Goal: Transaction & Acquisition: Purchase product/service

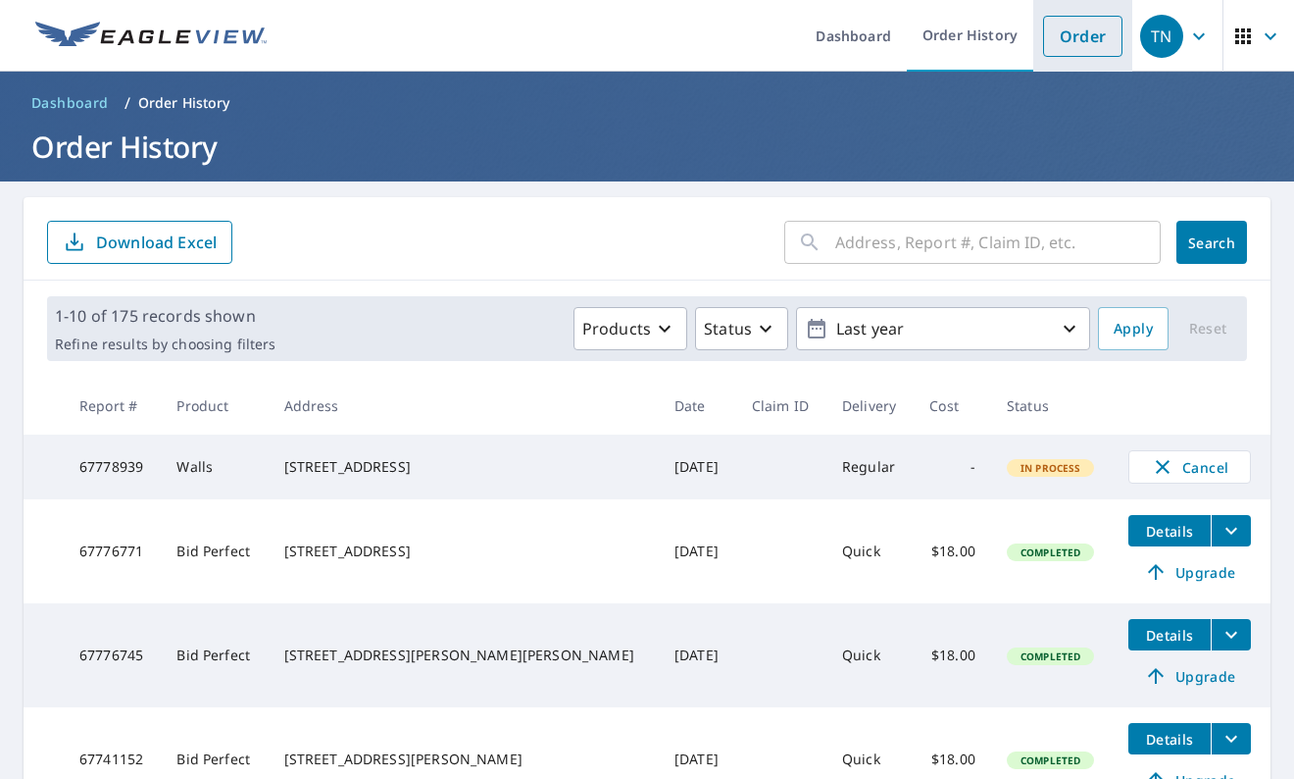
click at [1080, 37] on link "Order" at bounding box center [1082, 36] width 79 height 41
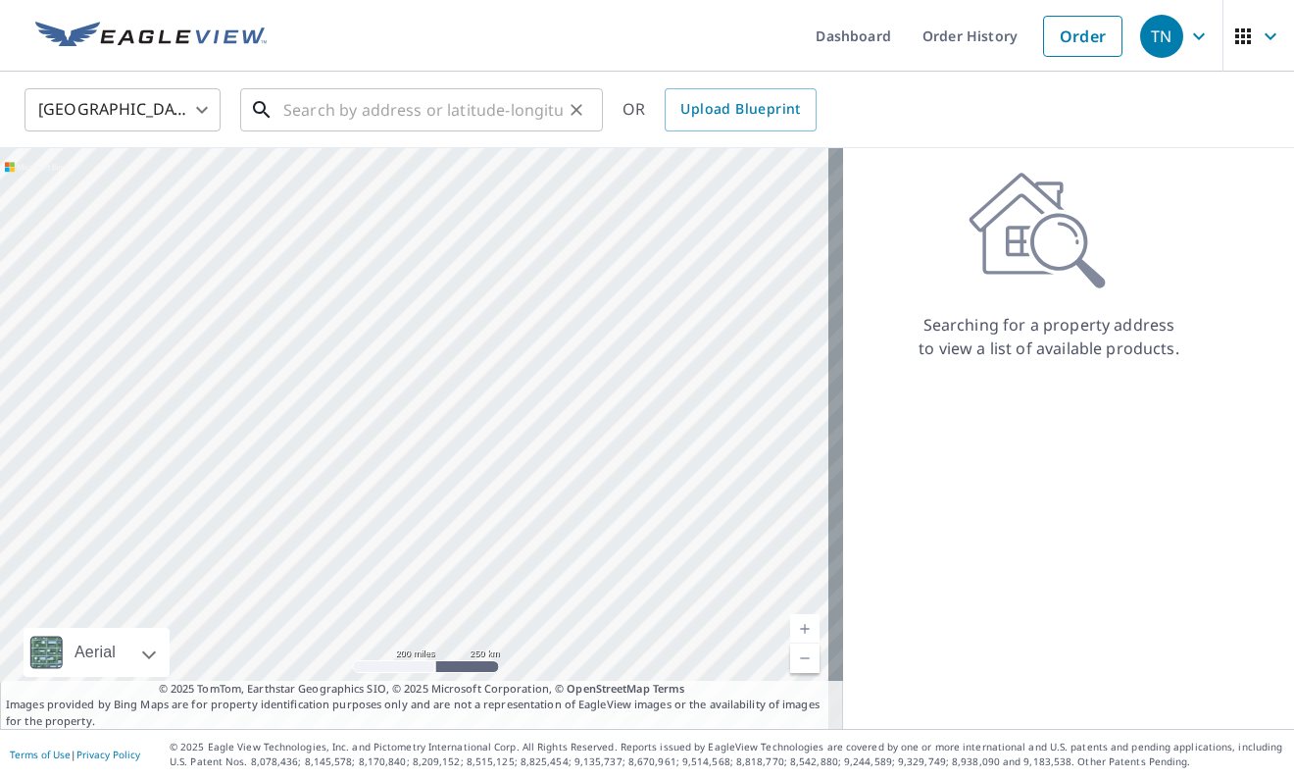
click at [418, 114] on input "text" at bounding box center [422, 109] width 279 height 55
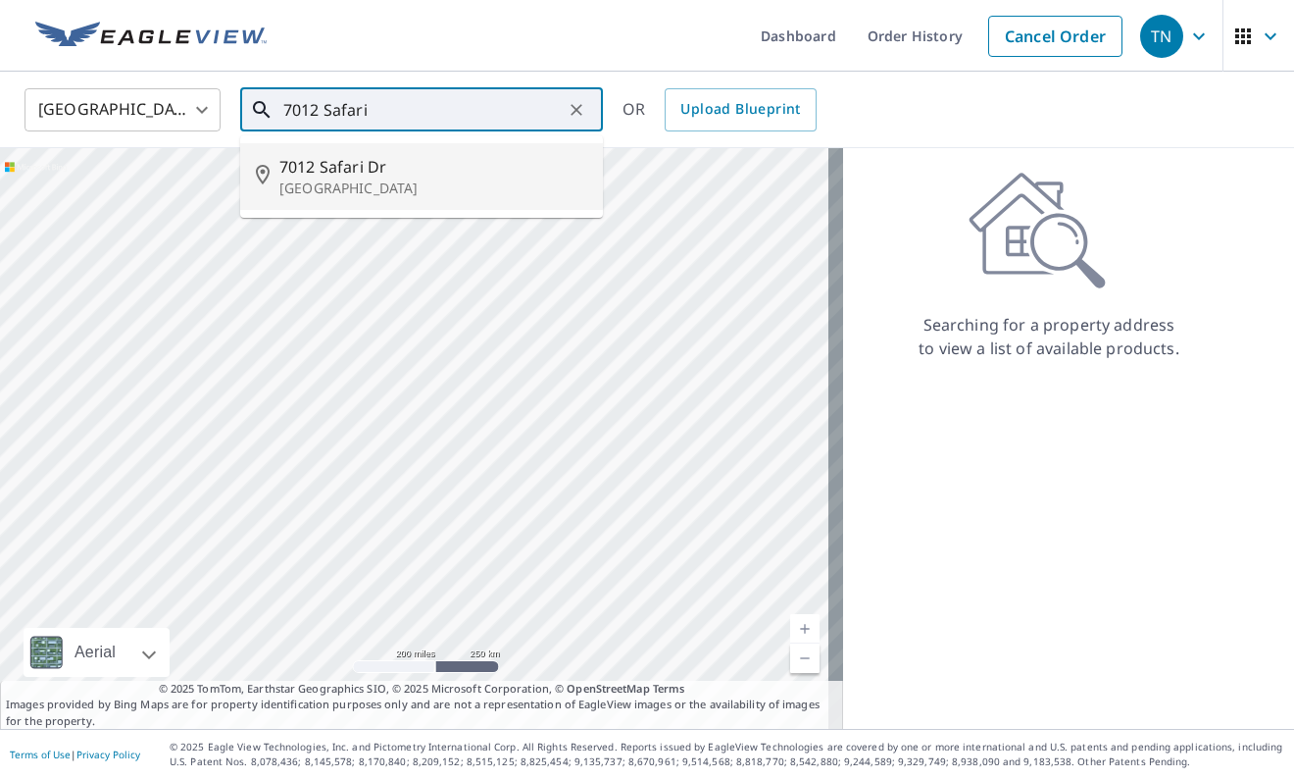
click at [312, 185] on p "[GEOGRAPHIC_DATA]" at bounding box center [433, 188] width 308 height 20
type input "[STREET_ADDRESS][PERSON_NAME]"
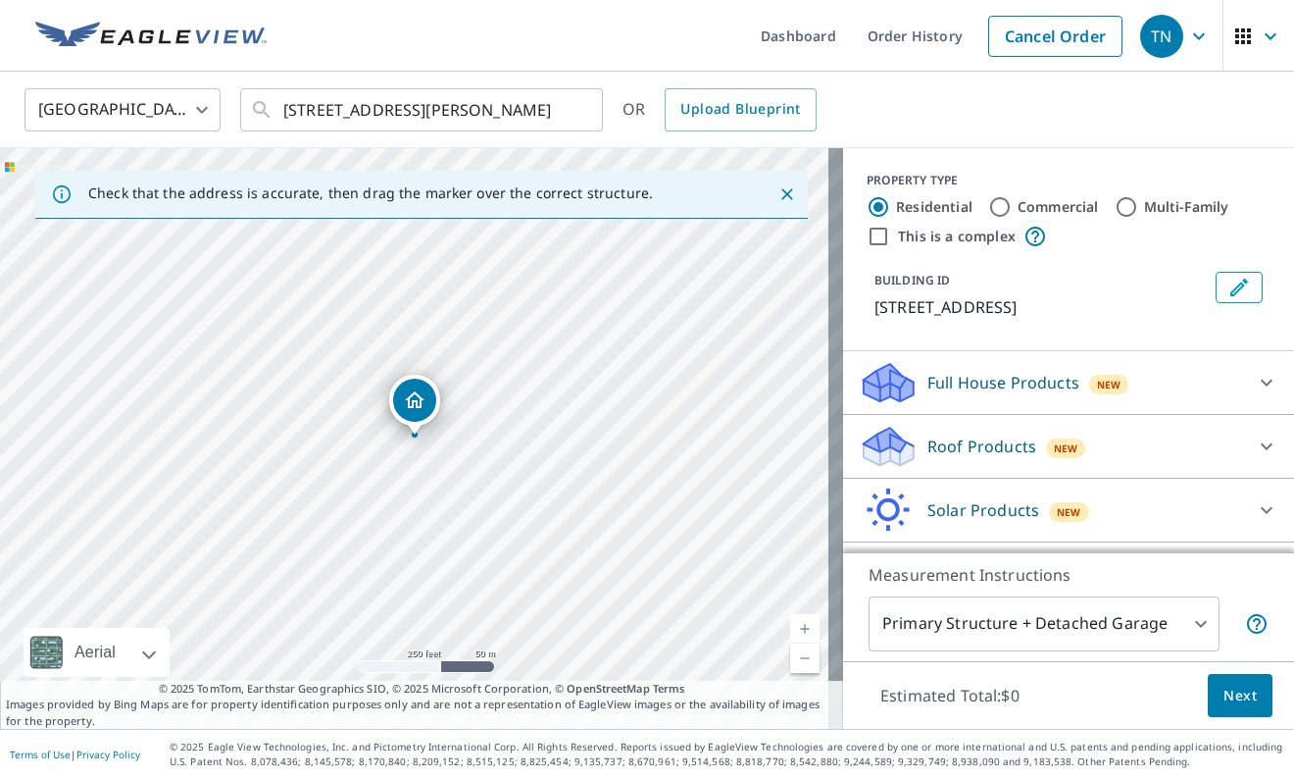
click at [1123, 451] on div "Roof Products New" at bounding box center [1051, 447] width 384 height 46
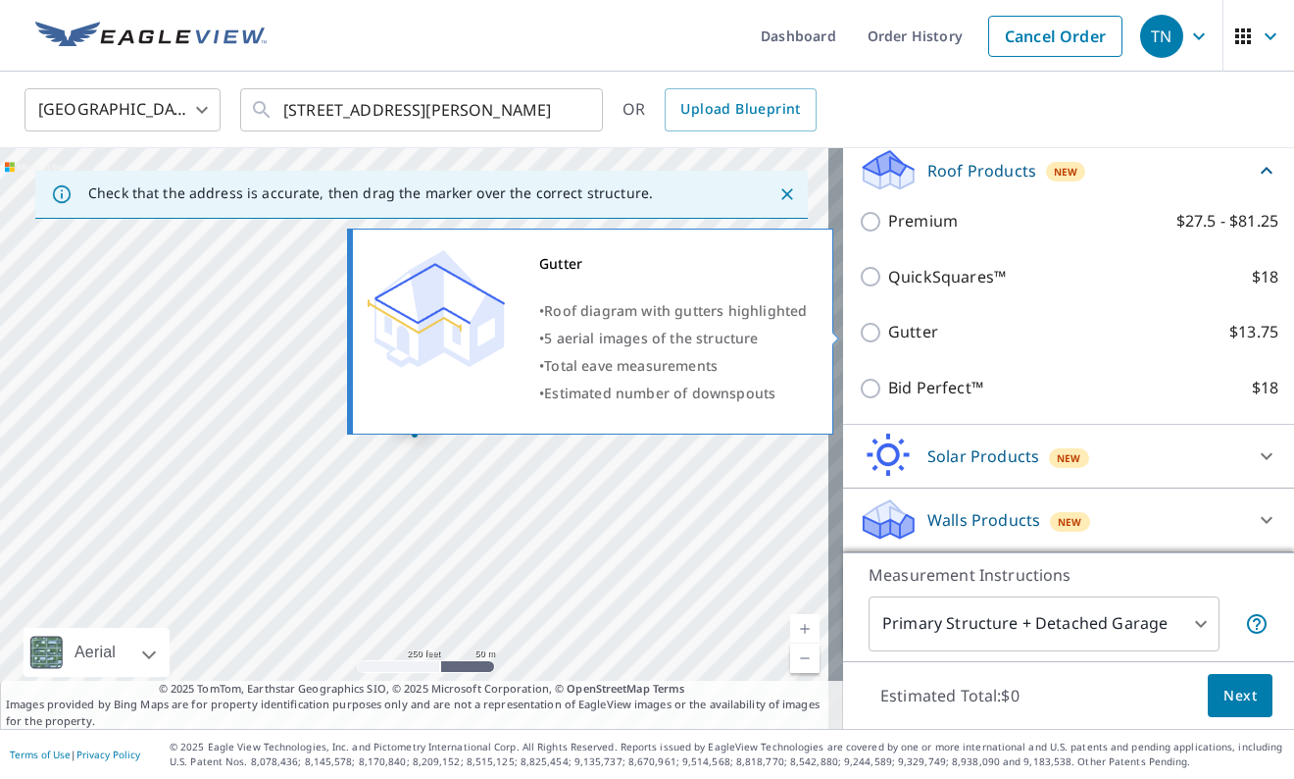
click at [859, 329] on input "Gutter $13.75" at bounding box center [873, 333] width 29 height 24
checkbox input "true"
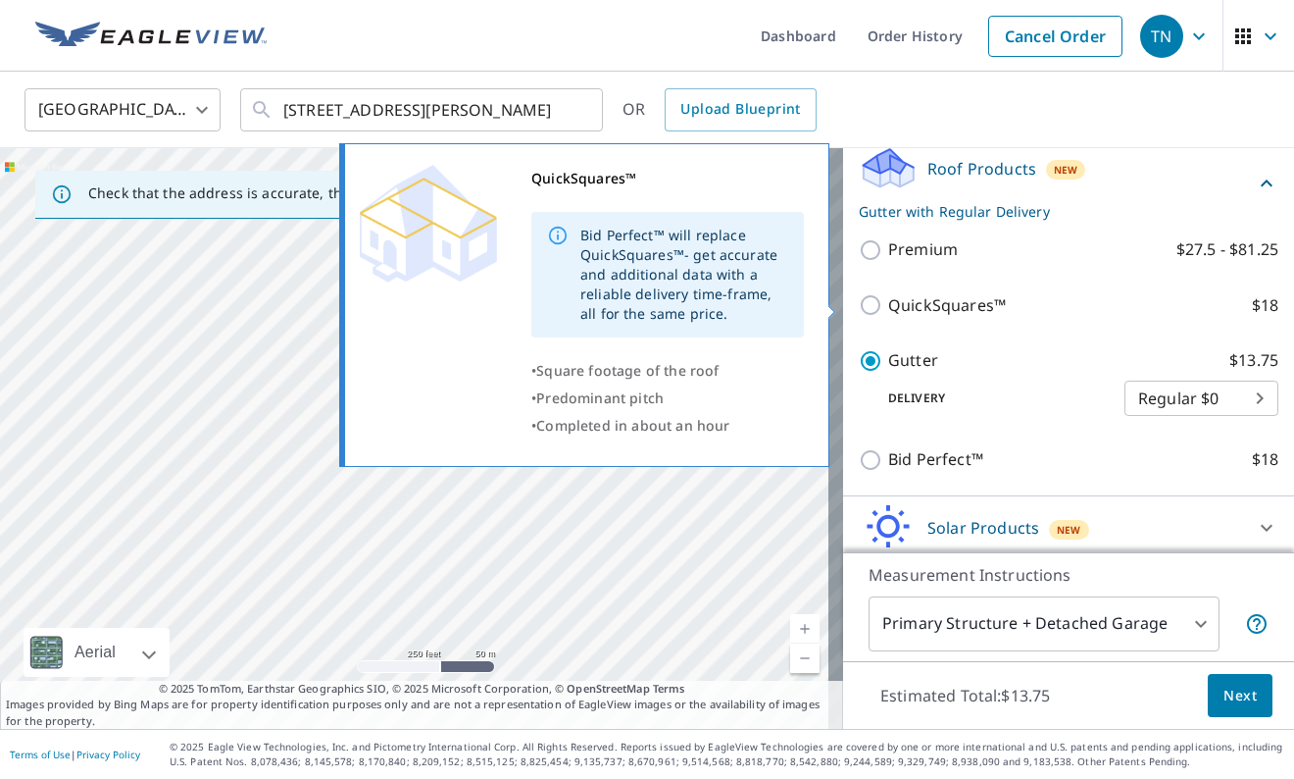
click at [865, 306] on input "QuickSquares™ $18" at bounding box center [873, 305] width 29 height 24
checkbox input "true"
checkbox input "false"
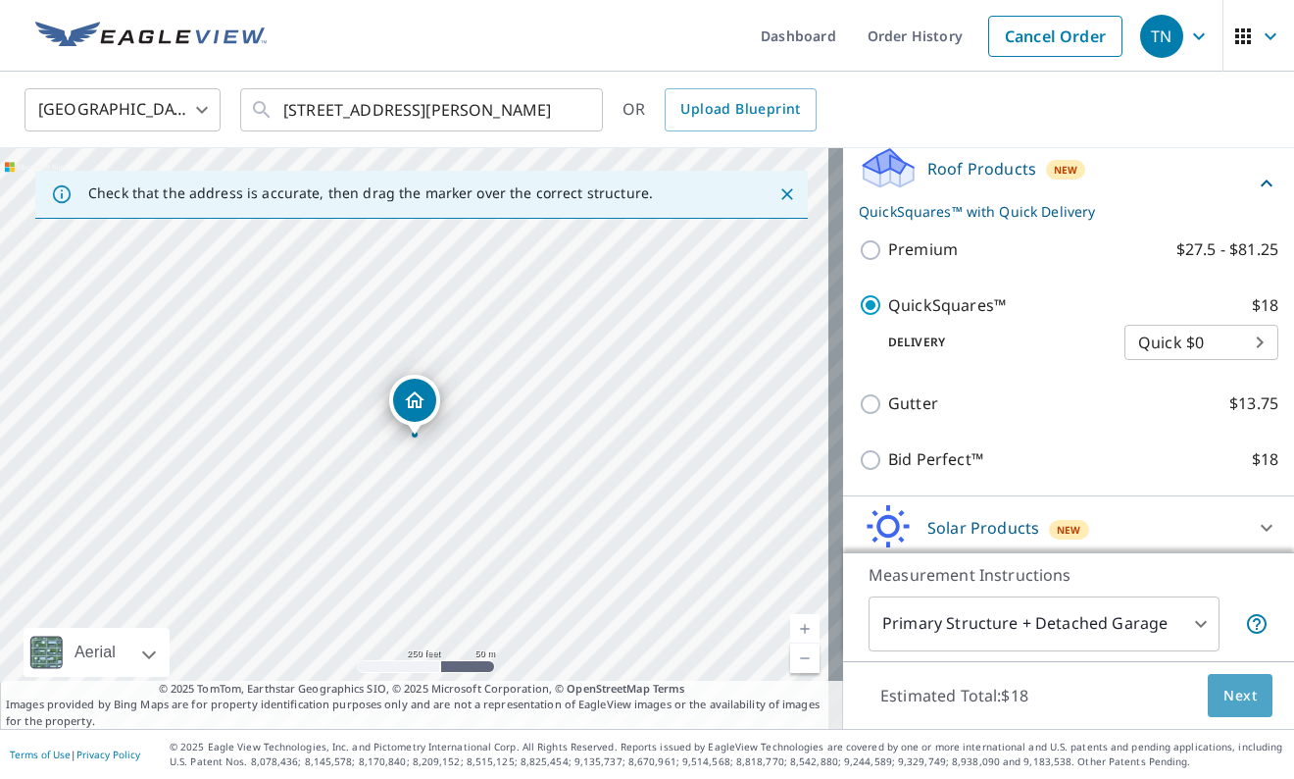
click at [1237, 699] on span "Next" at bounding box center [1240, 695] width 33 height 25
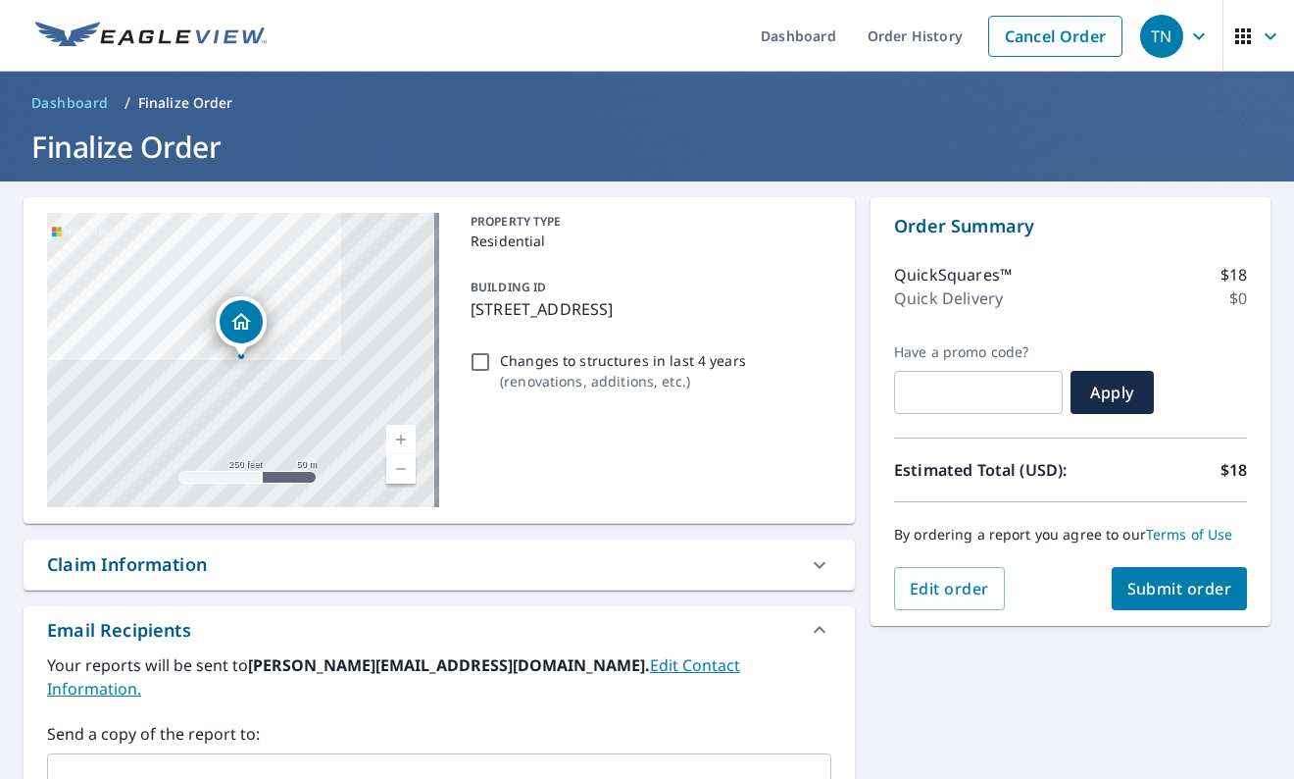
click at [1181, 580] on span "Submit order" at bounding box center [1180, 589] width 105 height 22
